Goal: Task Accomplishment & Management: Manage account settings

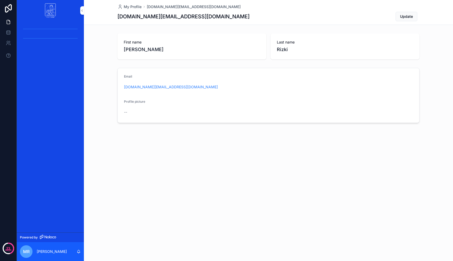
click at [117, 250] on div "My Profile [DOMAIN_NAME][EMAIL_ADDRESS][DOMAIN_NAME] [DOMAIN_NAME][EMAIL_ADDRES…" at bounding box center [268, 130] width 369 height 261
click at [57, 251] on div "[PERSON_NAME]" at bounding box center [50, 251] width 67 height 19
click at [44, 251] on p "[PERSON_NAME]" at bounding box center [52, 251] width 30 height 5
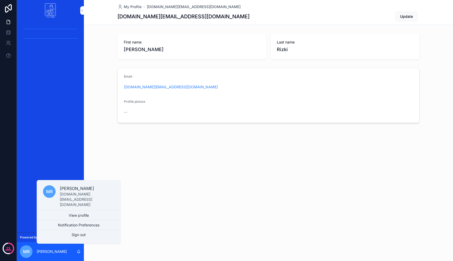
click at [39, 184] on div "scrollable content" at bounding box center [50, 127] width 67 height 212
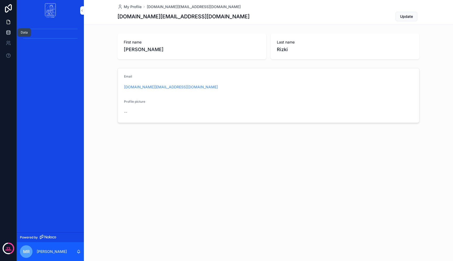
click at [8, 34] on icon at bounding box center [8, 32] width 5 height 5
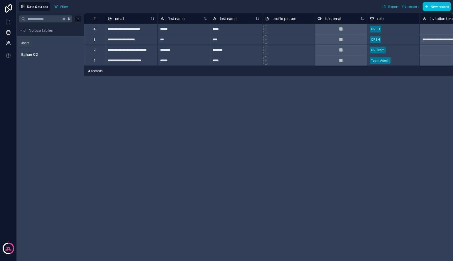
click at [9, 45] on icon at bounding box center [7, 44] width 3 height 1
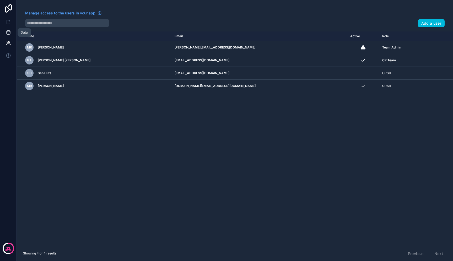
click at [8, 32] on icon at bounding box center [8, 31] width 3 height 1
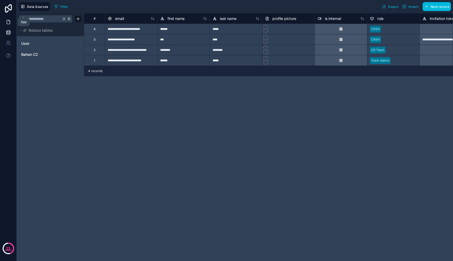
click at [9, 23] on icon at bounding box center [8, 21] width 5 height 5
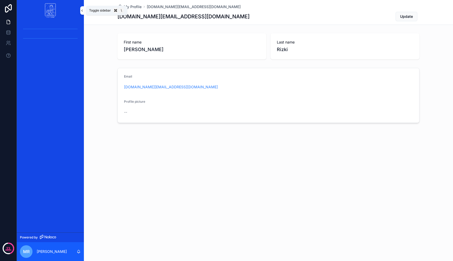
click at [83, 13] on button "scrollable content" at bounding box center [82, 10] width 4 height 8
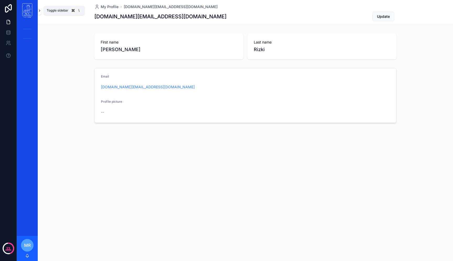
click at [39, 11] on icon "scrollable content" at bounding box center [40, 11] width 4 height 4
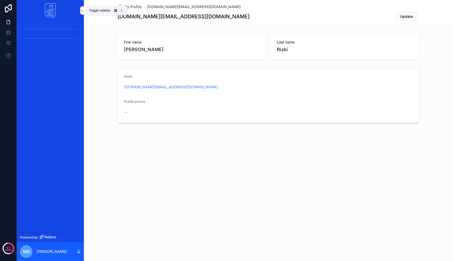
click at [81, 9] on icon "scrollable content" at bounding box center [82, 11] width 4 height 4
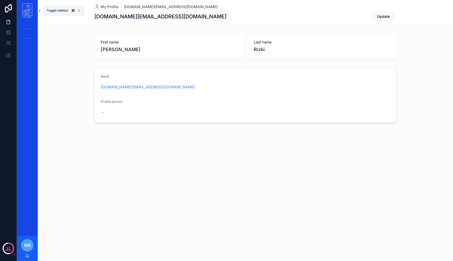
click at [39, 9] on icon "scrollable content" at bounding box center [40, 11] width 4 height 4
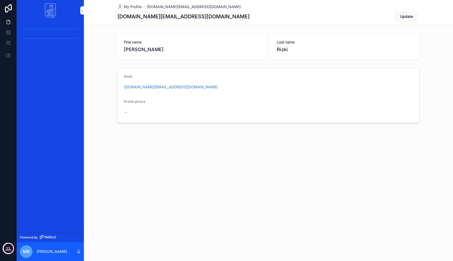
click at [10, 247] on p "13" at bounding box center [8, 248] width 4 height 5
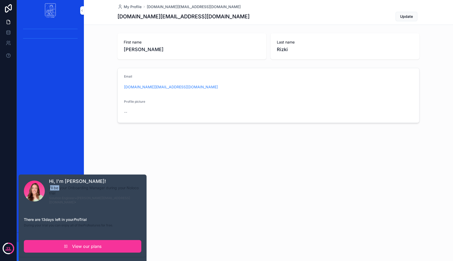
drag, startPoint x: 50, startPoint y: 188, endPoint x: 63, endPoint y: 192, distance: 13.7
click at [61, 191] on p "I'll be your Onboarding Manager during your Noloco trial" at bounding box center [95, 190] width 92 height 10
click at [70, 193] on p "I'll be your Onboarding Manager during your Noloco trial" at bounding box center [95, 190] width 92 height 10
drag, startPoint x: 24, startPoint y: 217, endPoint x: 121, endPoint y: 224, distance: 97.2
click at [121, 224] on div "Hi, I'm [PERSON_NAME]! I'll be your Onboarding Manager during your Noloco trial…" at bounding box center [83, 216] width 122 height 78
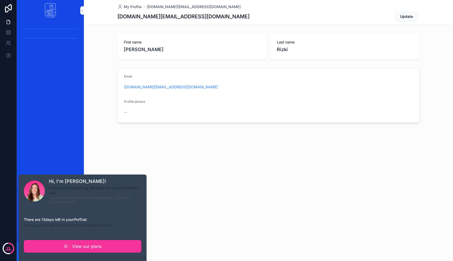
click at [58, 158] on div "scrollable content" at bounding box center [50, 127] width 67 height 212
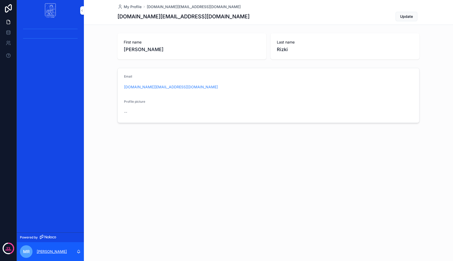
click at [50, 252] on p "[PERSON_NAME]" at bounding box center [52, 251] width 30 height 5
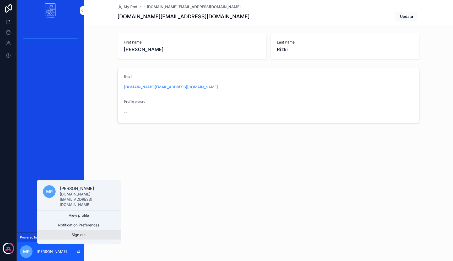
click at [80, 234] on button "Sign out" at bounding box center [79, 234] width 84 height 9
